Goal: Information Seeking & Learning: Check status

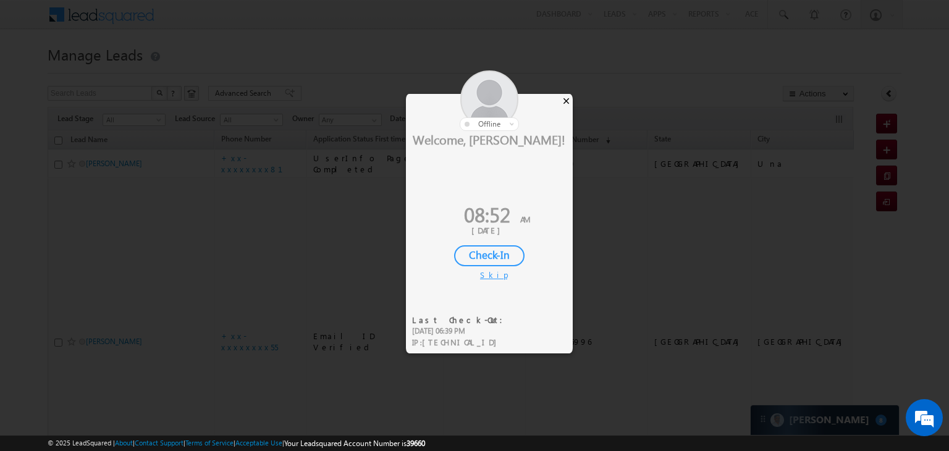
click at [564, 99] on div "×" at bounding box center [566, 101] width 13 height 14
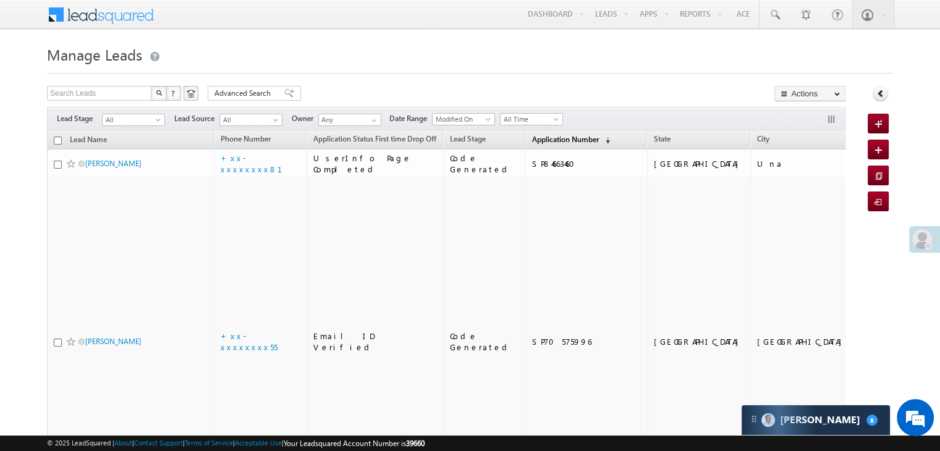
click at [544, 137] on span "Application Number" at bounding box center [564, 139] width 67 height 9
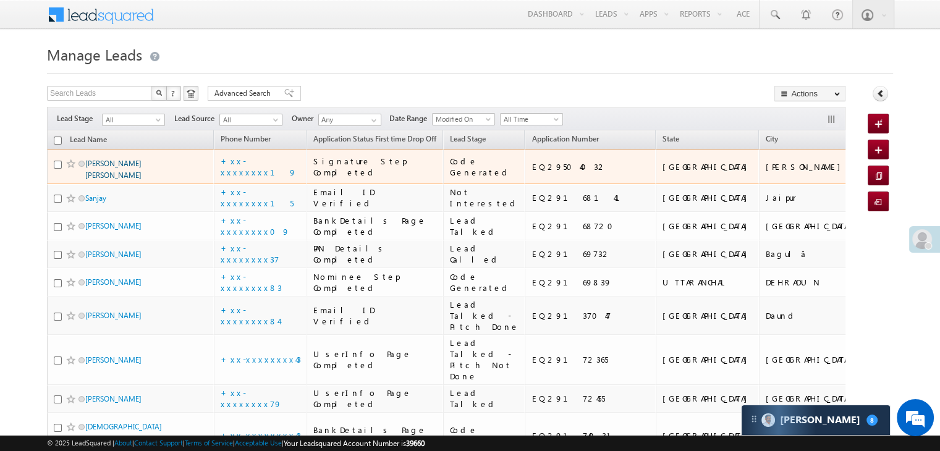
click at [131, 180] on link "[PERSON_NAME] [PERSON_NAME]" at bounding box center [113, 169] width 56 height 21
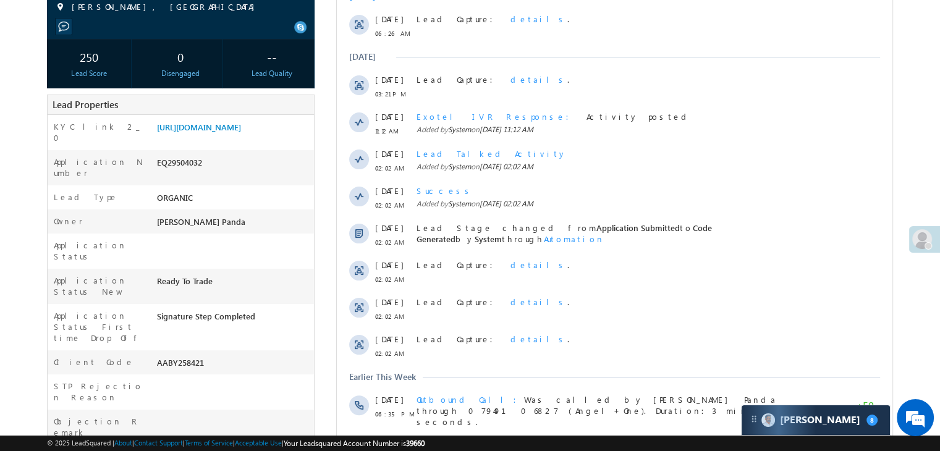
scroll to position [62, 0]
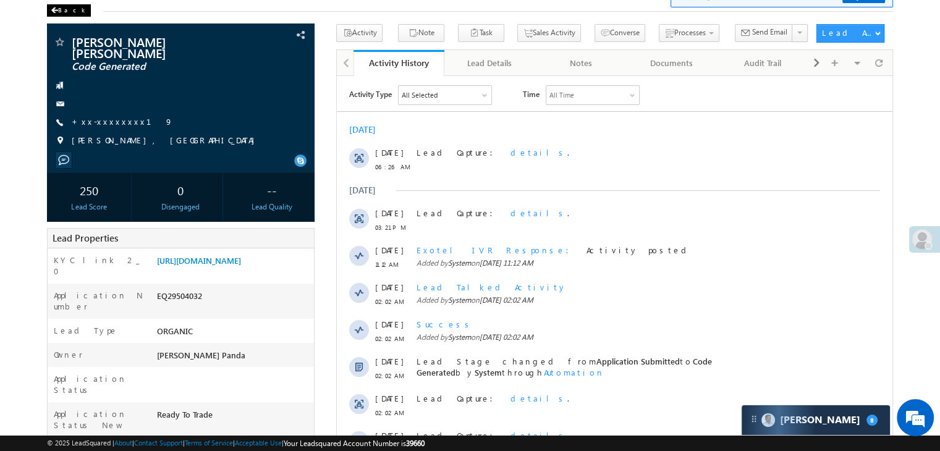
click at [60, 12] on div "Back" at bounding box center [69, 10] width 44 height 12
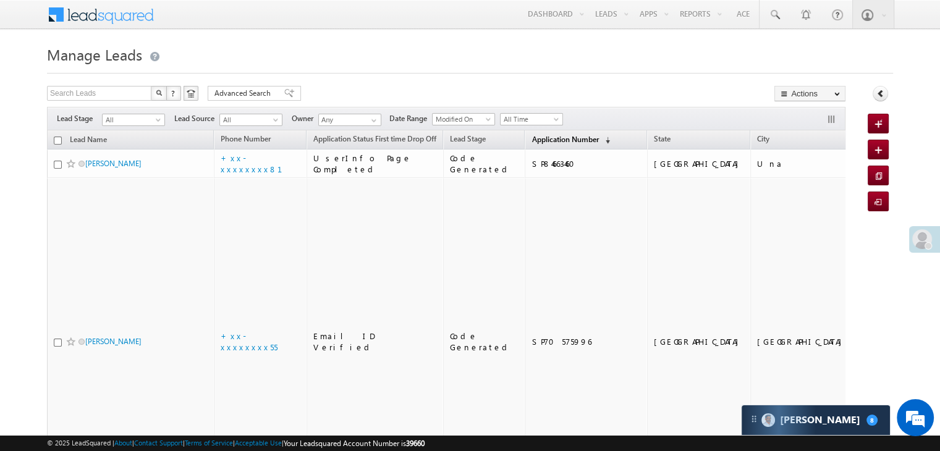
click at [533, 139] on span "Application Number" at bounding box center [564, 139] width 67 height 9
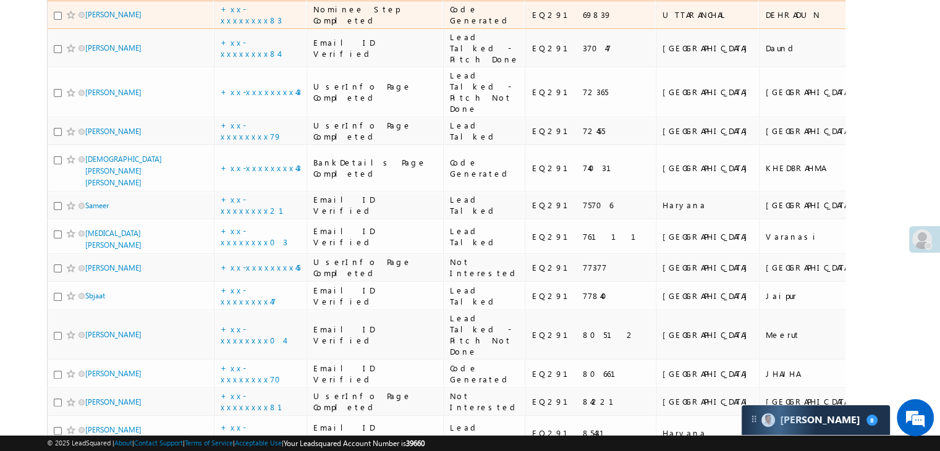
scroll to position [309, 0]
